Goal: Information Seeking & Learning: Learn about a topic

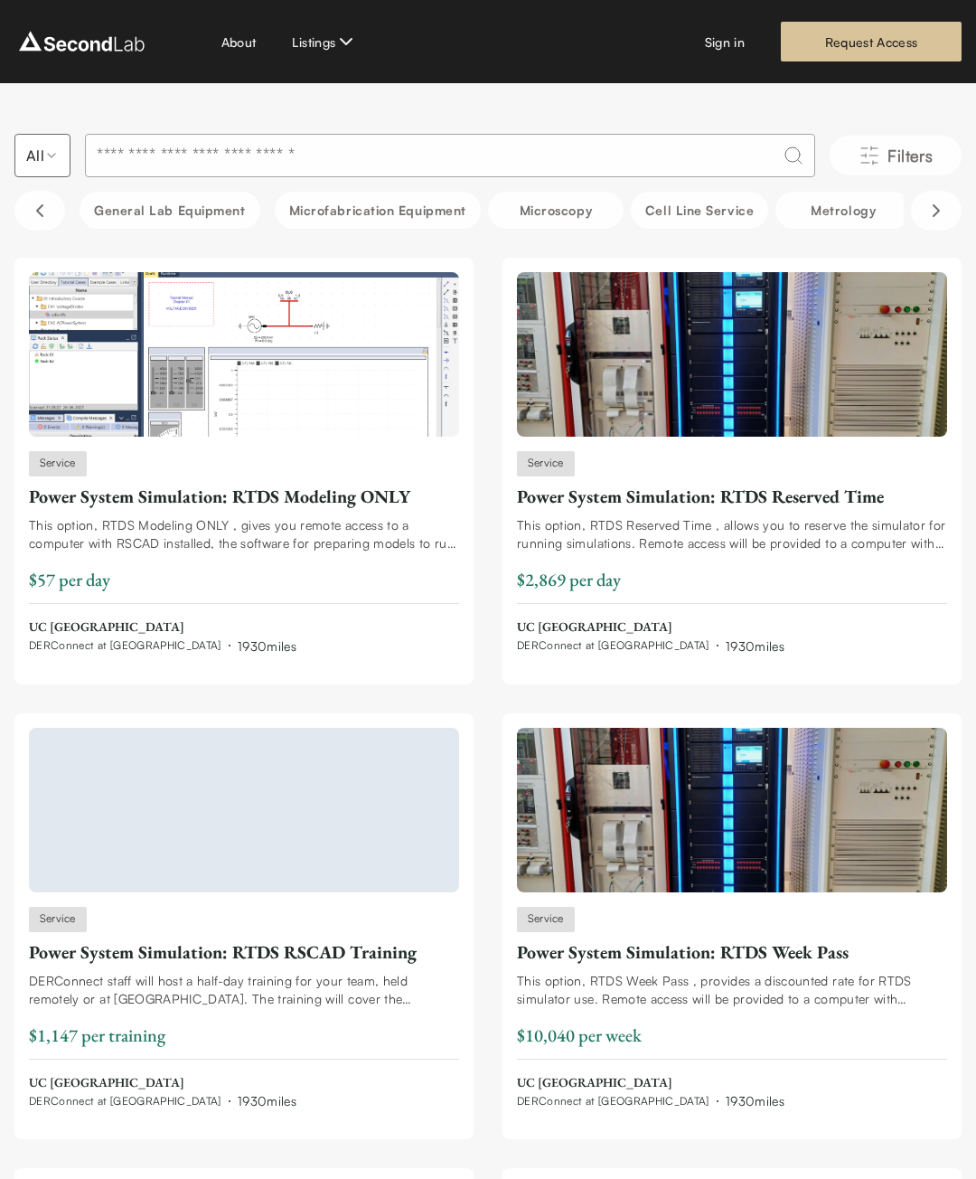
click at [290, 168] on input at bounding box center [450, 155] width 730 height 43
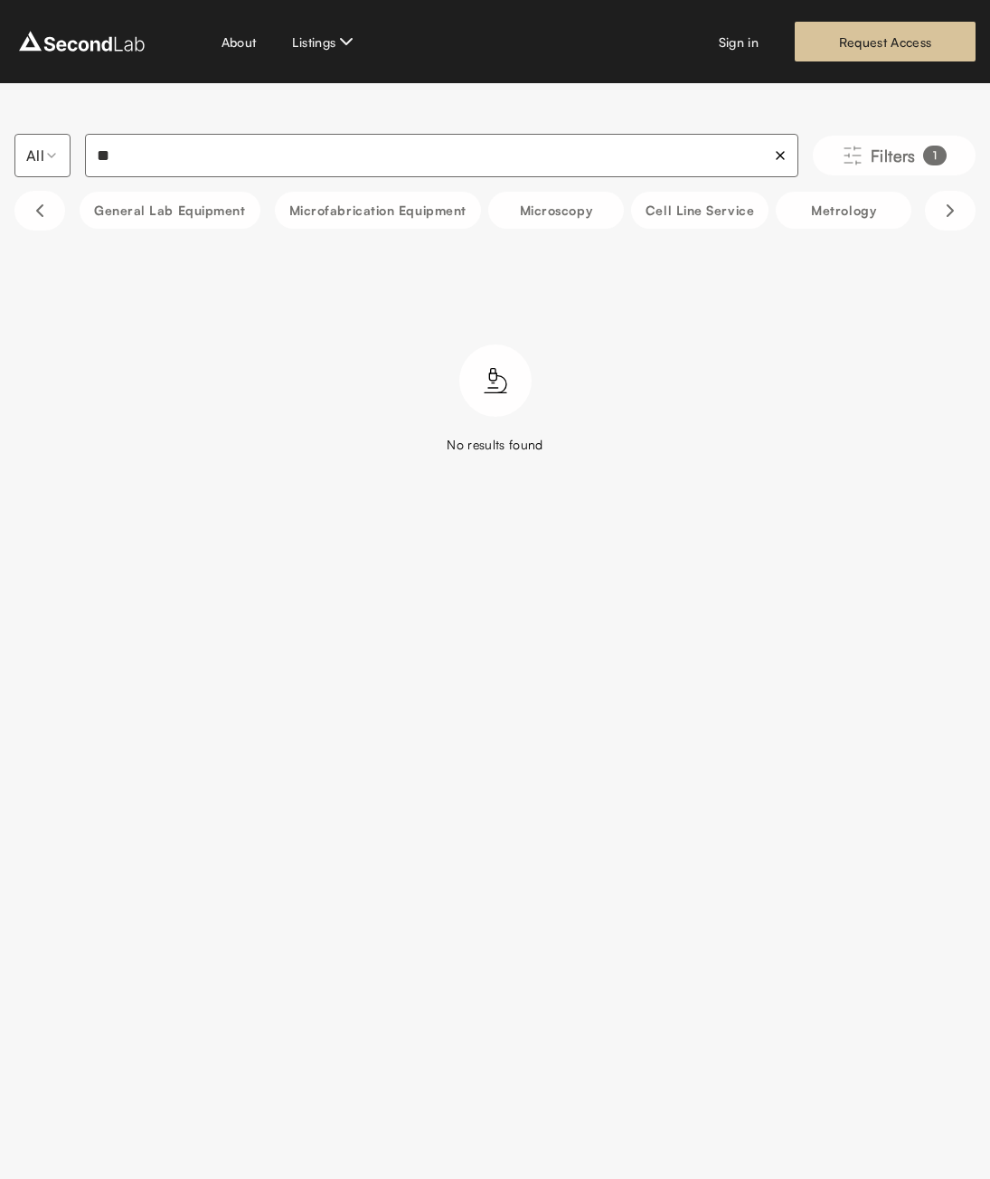
type input "*"
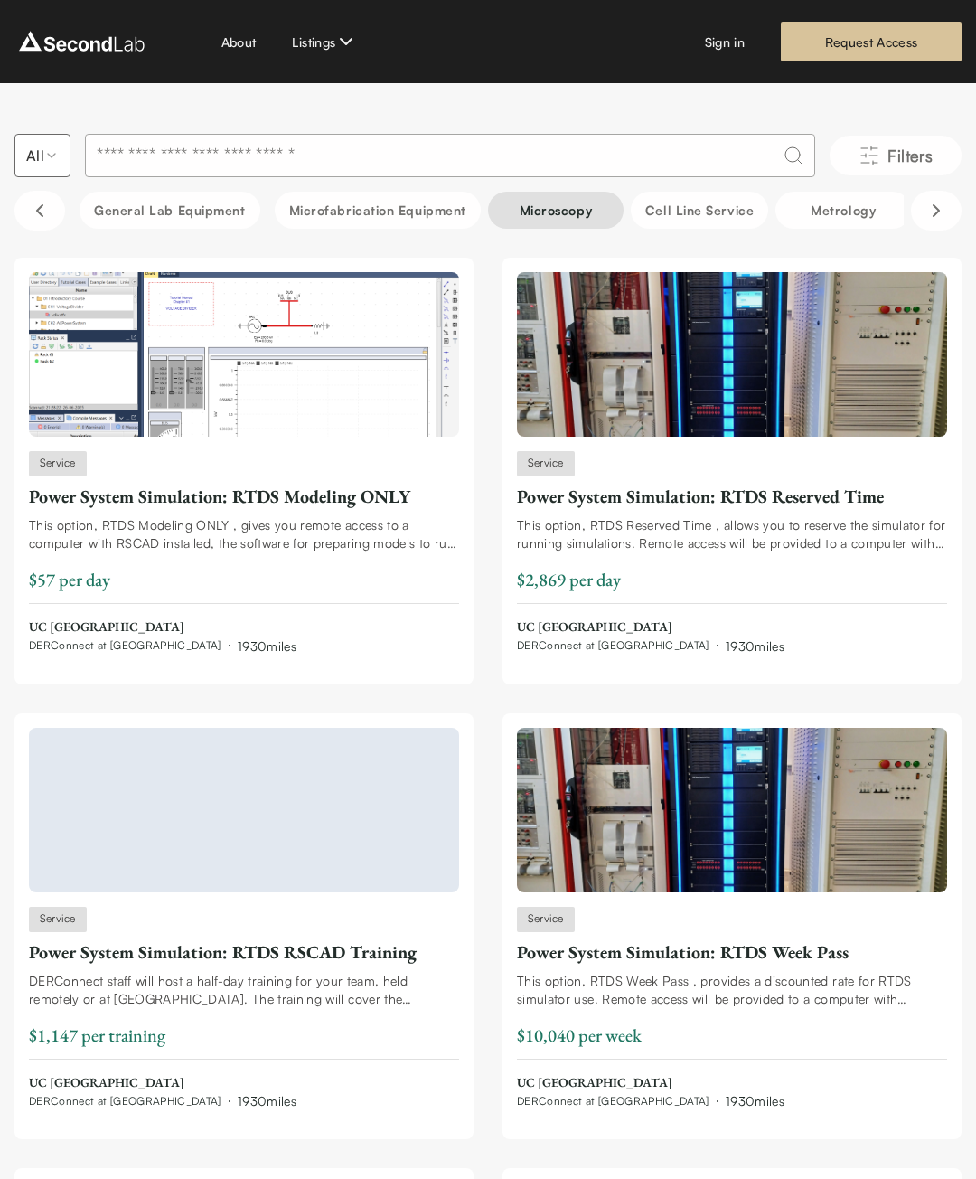
click at [544, 213] on button "Microscopy" at bounding box center [556, 210] width 136 height 37
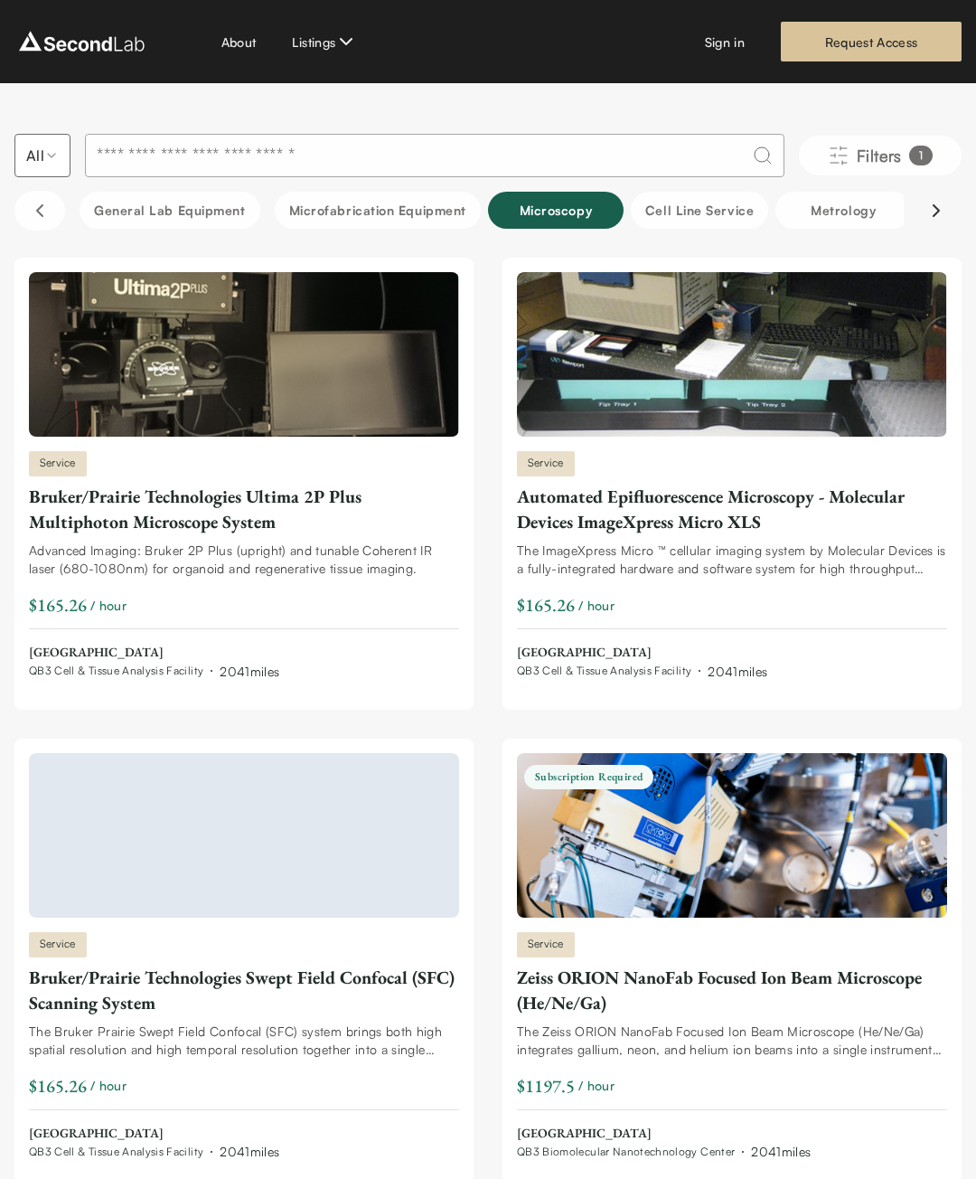
click at [937, 207] on icon "Scroll right" at bounding box center [937, 211] width 22 height 22
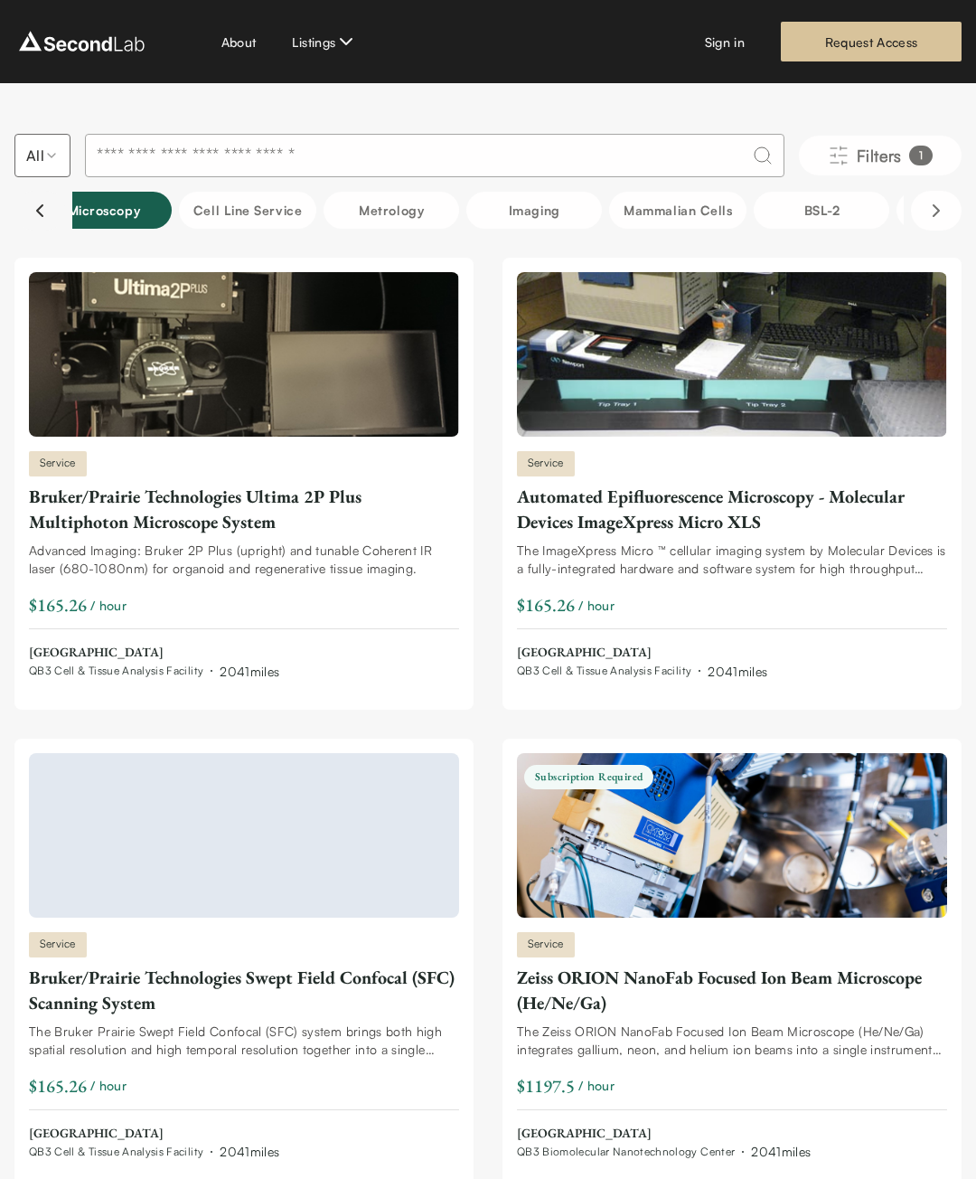
click at [32, 209] on icon "Scroll left" at bounding box center [40, 211] width 22 height 22
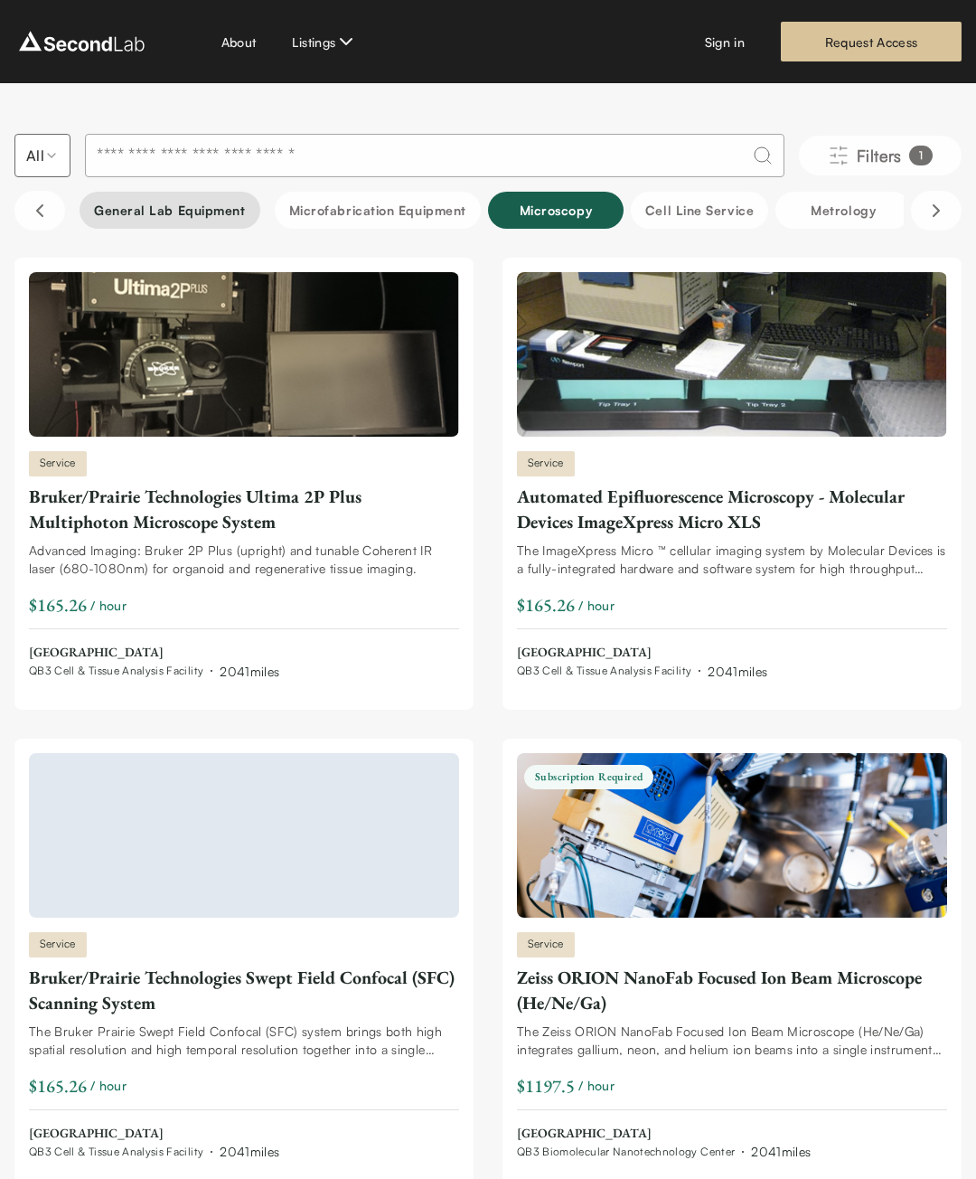
click at [184, 223] on button "General Lab equipment" at bounding box center [170, 210] width 181 height 37
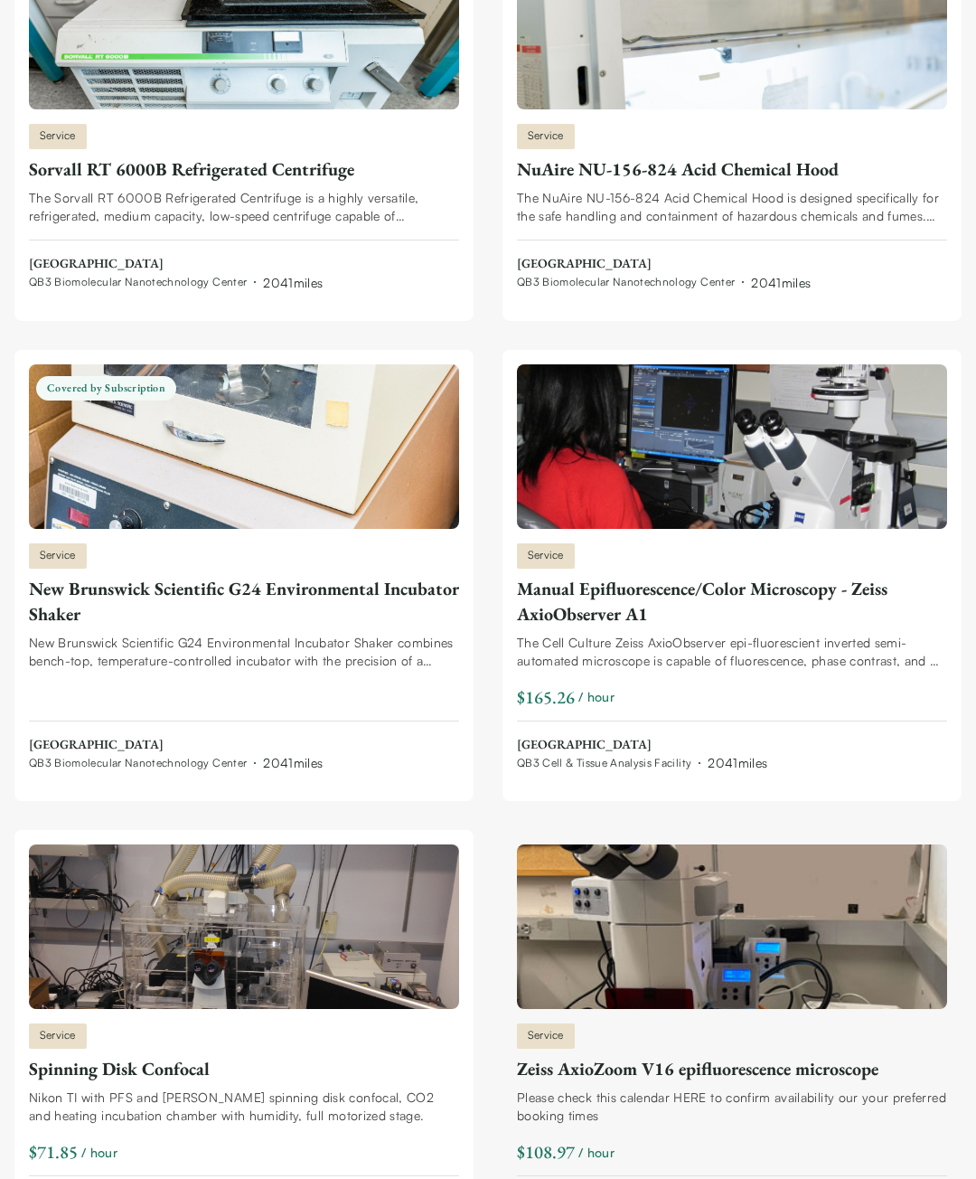
scroll to position [8273, 0]
